Goal: Browse casually: Explore the website without a specific task or goal

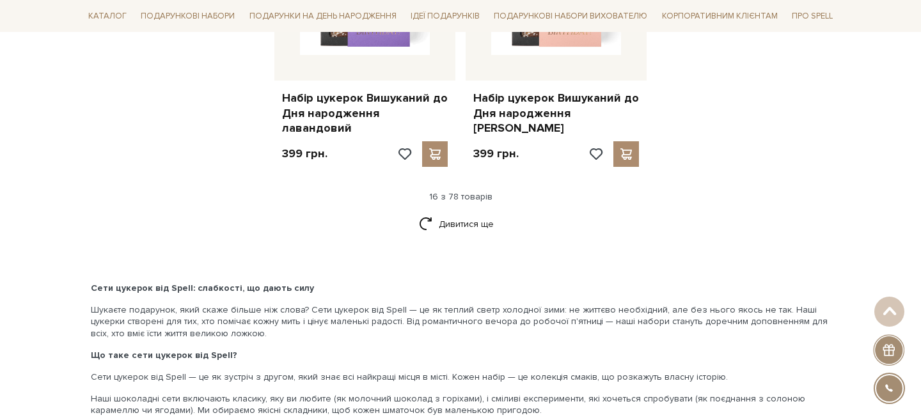
scroll to position [1815, 0]
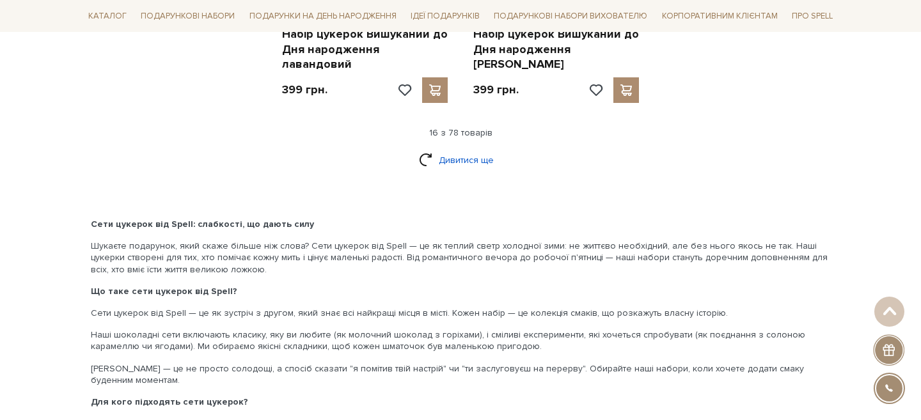
click at [467, 149] on link "Дивитися ще" at bounding box center [460, 160] width 83 height 22
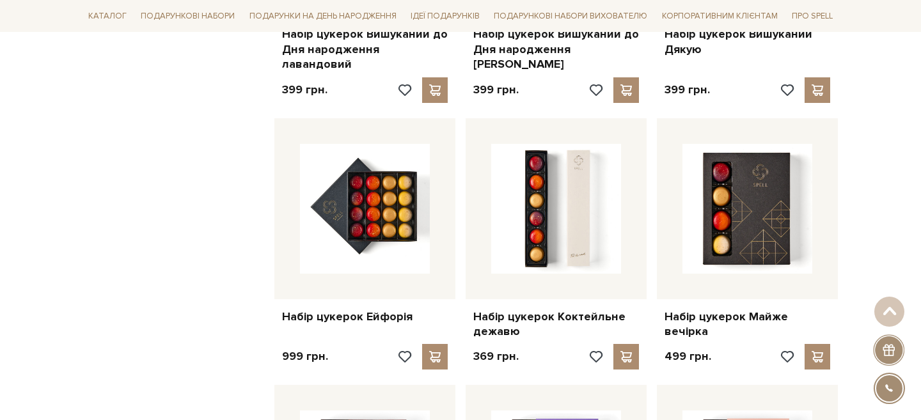
scroll to position [2108, 0]
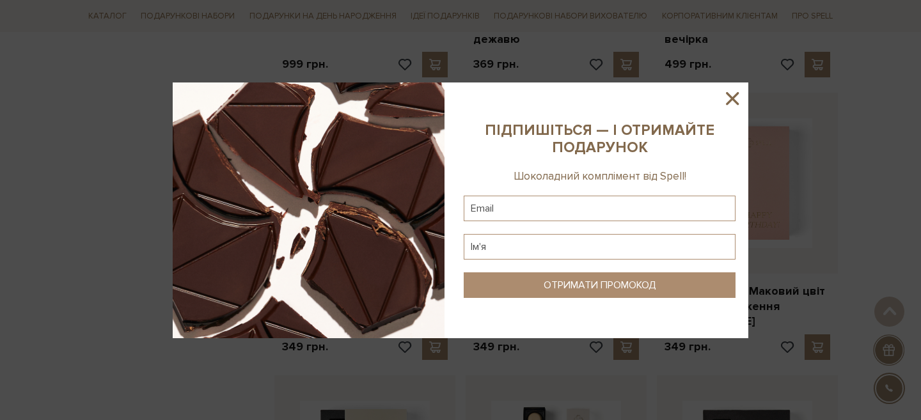
click at [729, 94] on icon at bounding box center [732, 98] width 13 height 13
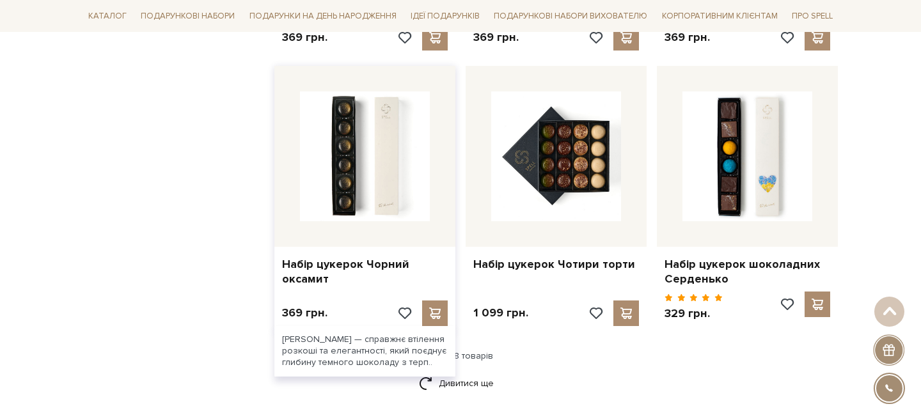
scroll to position [3048, 0]
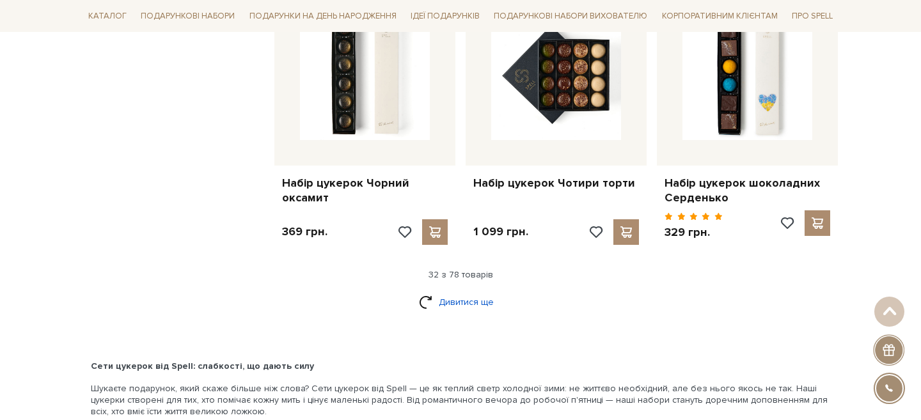
click at [463, 291] on link "Дивитися ще" at bounding box center [460, 302] width 83 height 22
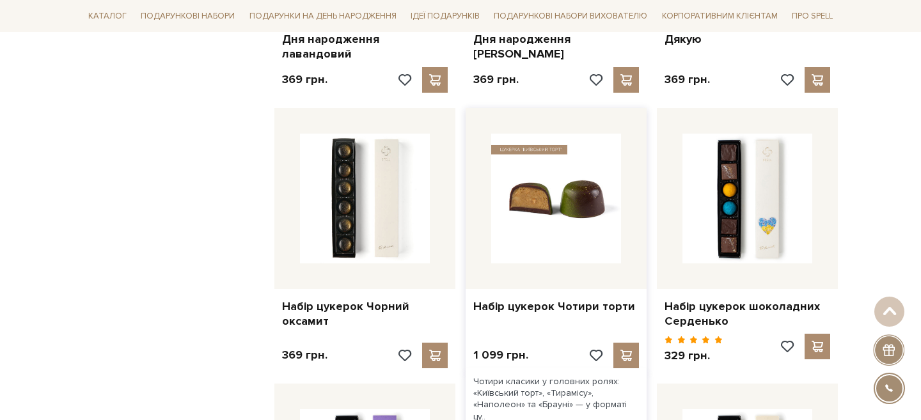
scroll to position [2926, 0]
click at [515, 161] on img at bounding box center [556, 198] width 130 height 130
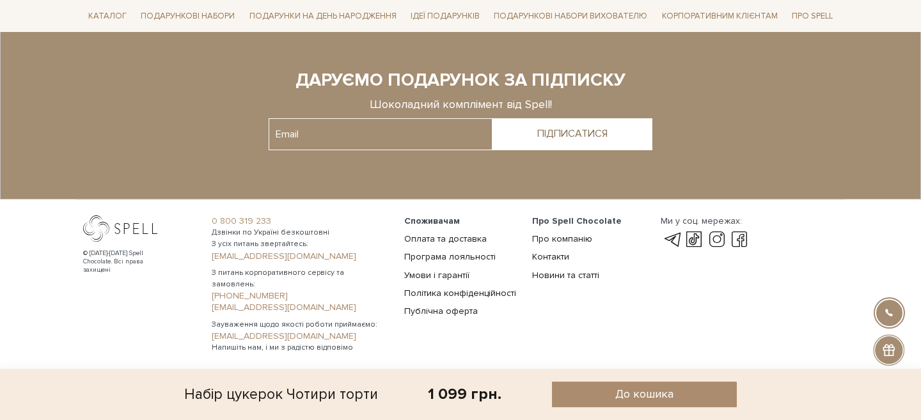
scroll to position [1154, 0]
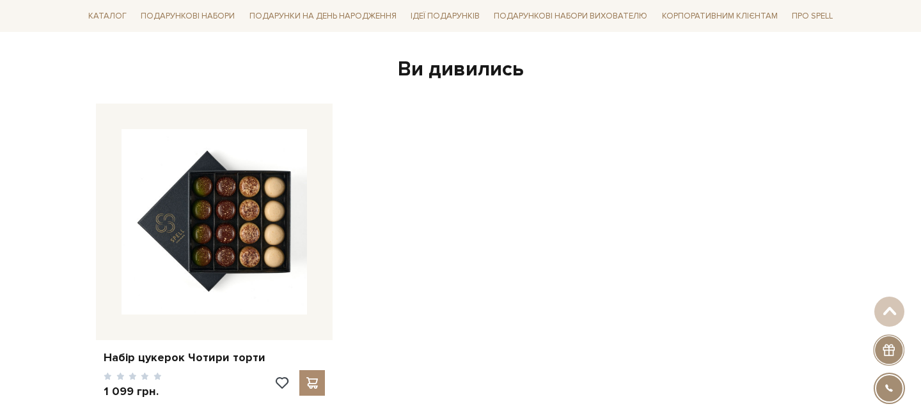
scroll to position [1831, 0]
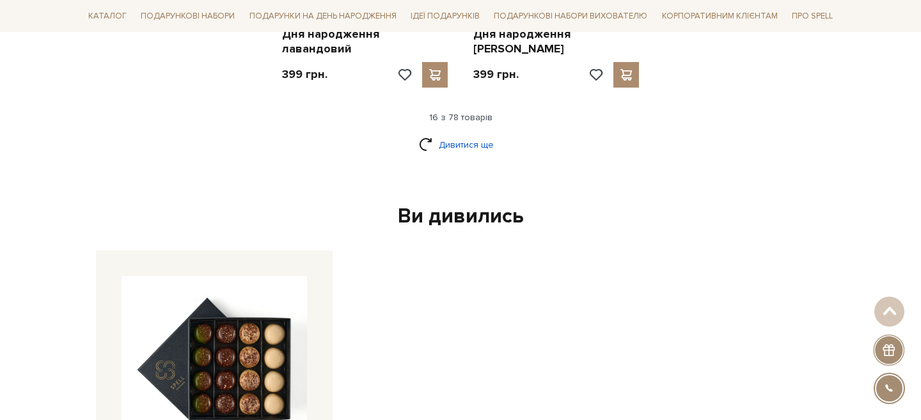
click at [474, 136] on link "Дивитися ще" at bounding box center [460, 145] width 83 height 22
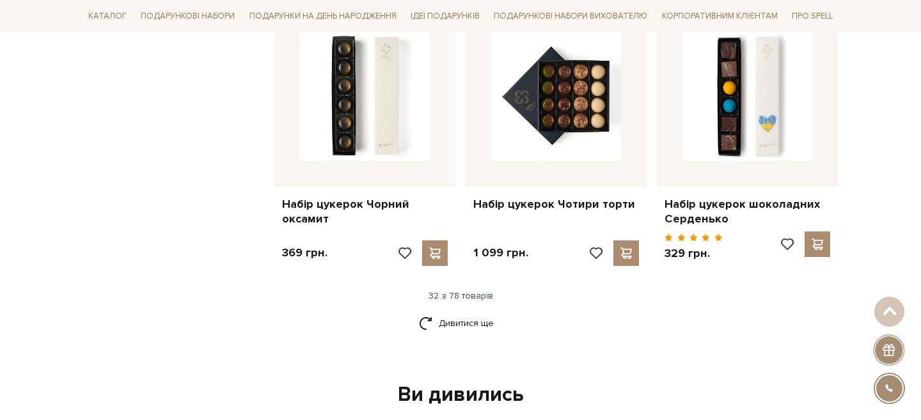
scroll to position [3093, 0]
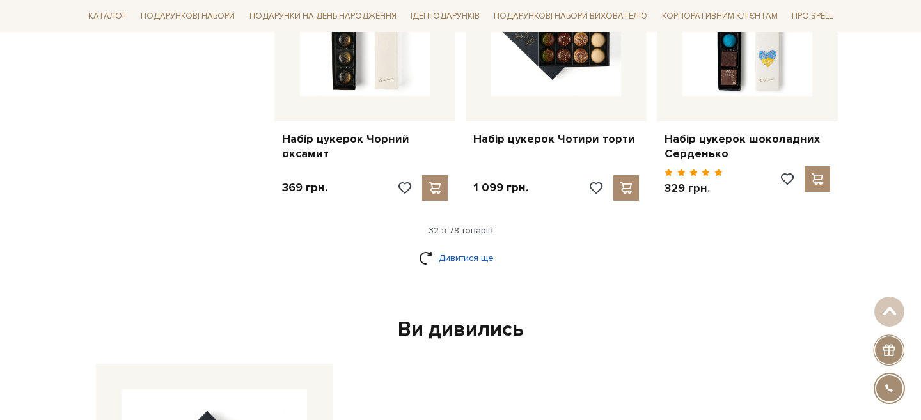
click at [459, 247] on link "Дивитися ще" at bounding box center [460, 258] width 83 height 22
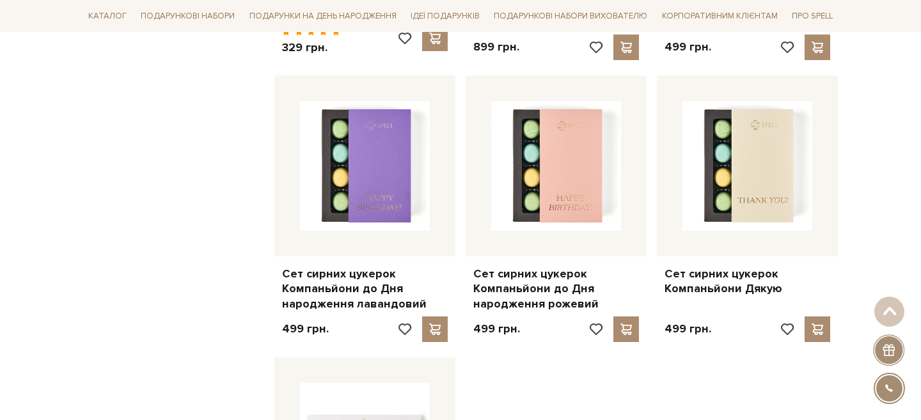
scroll to position [4660, 0]
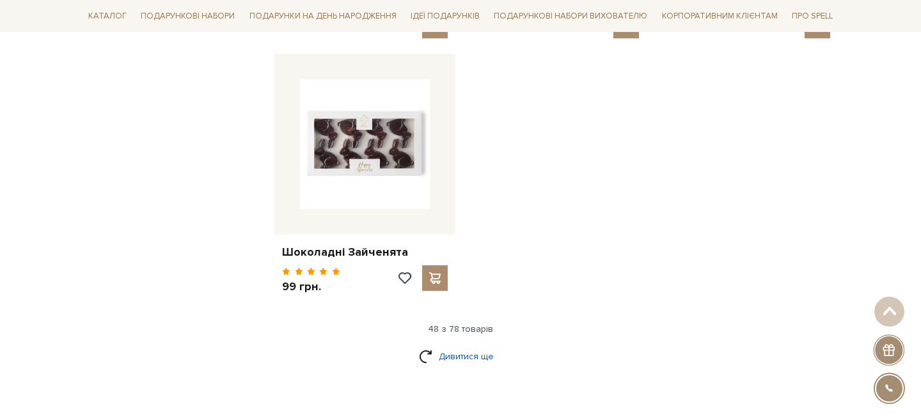
click at [458, 346] on link "Дивитися ще" at bounding box center [460, 357] width 83 height 22
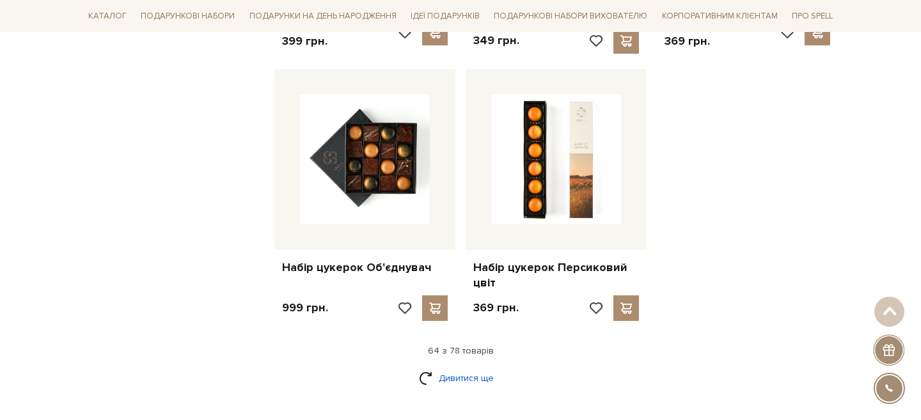
scroll to position [6046, 0]
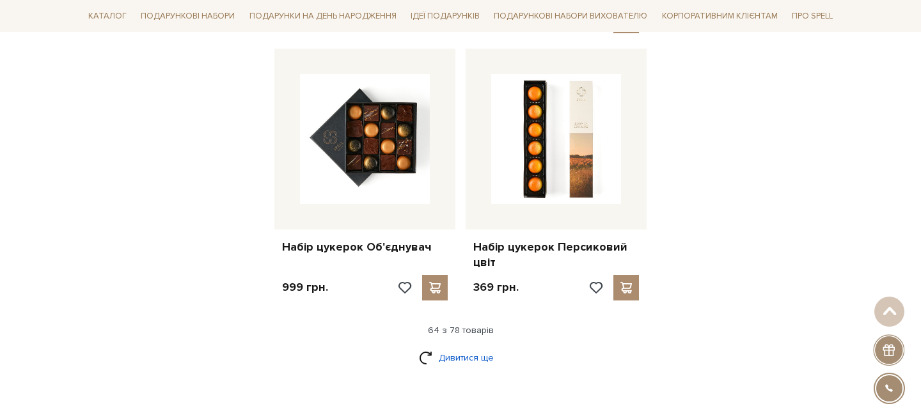
click at [463, 347] on link "Дивитися ще" at bounding box center [460, 358] width 83 height 22
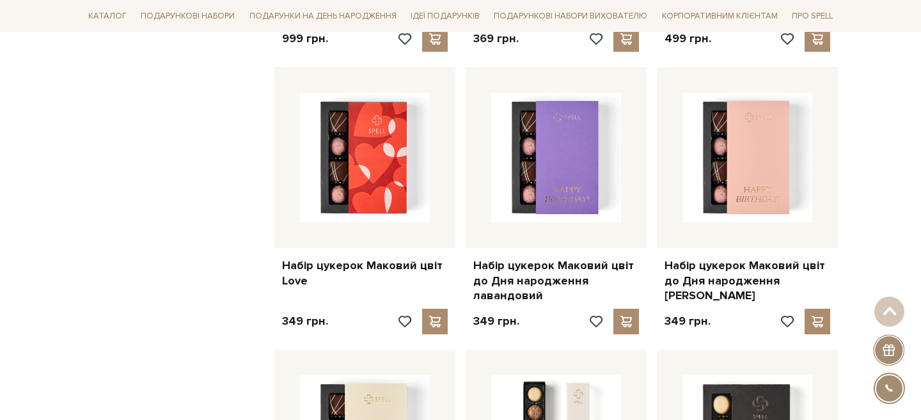
scroll to position [2435, 0]
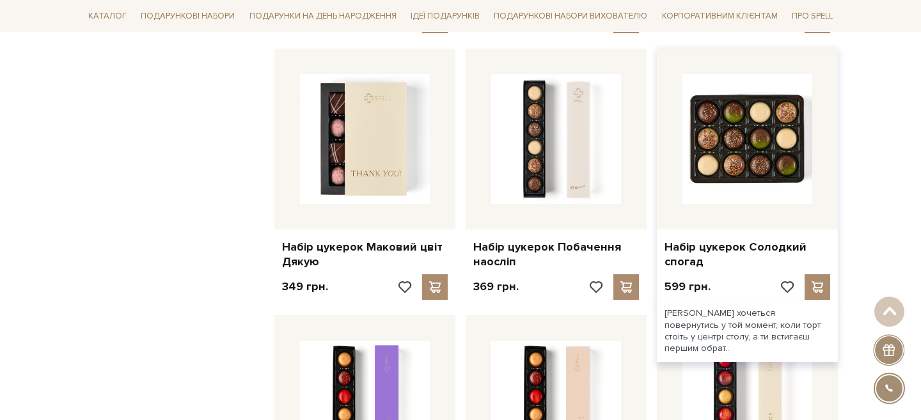
click at [727, 128] on img at bounding box center [748, 139] width 130 height 130
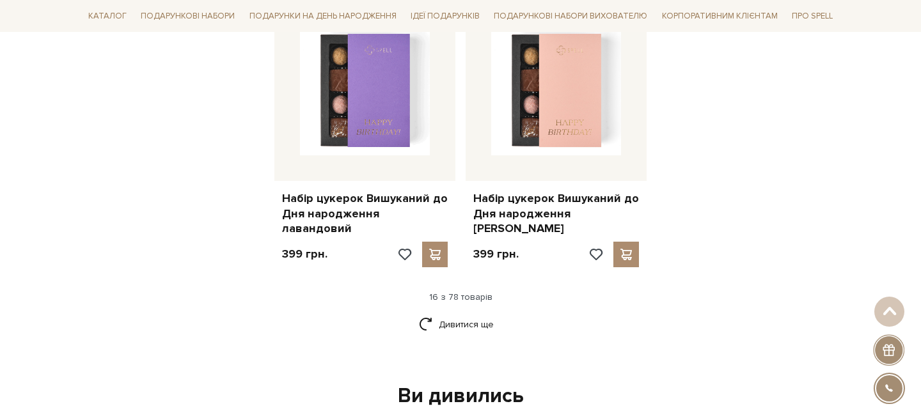
scroll to position [1656, 0]
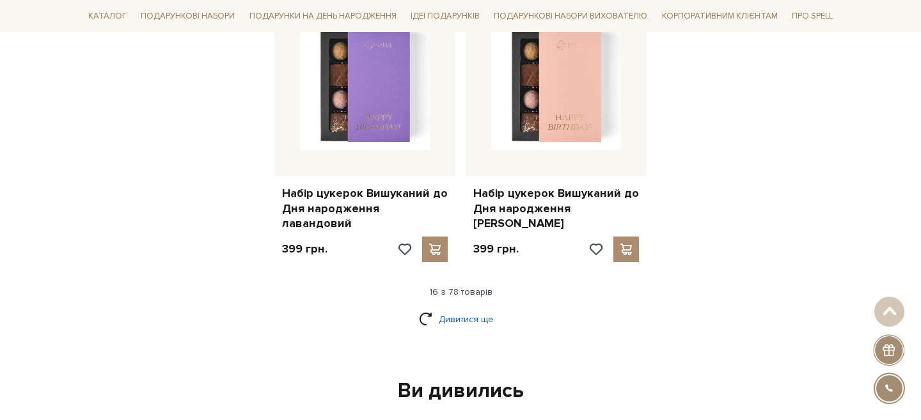
click at [454, 308] on link "Дивитися ще" at bounding box center [460, 319] width 83 height 22
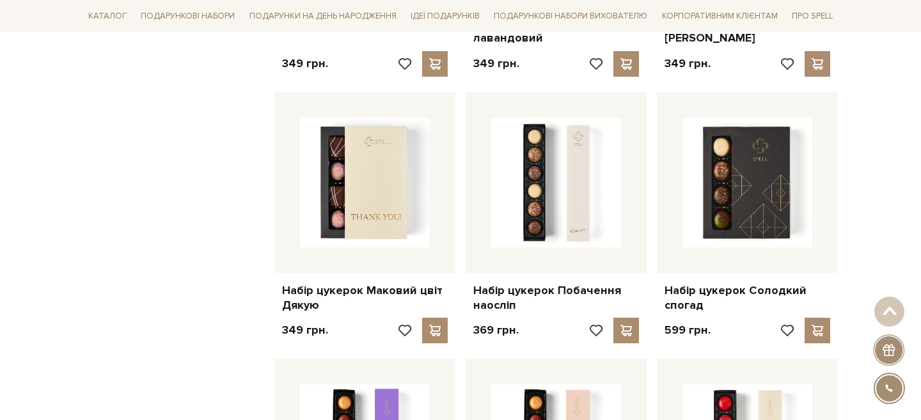
scroll to position [2397, 0]
